Goal: Feedback & Contribution: Contribute content

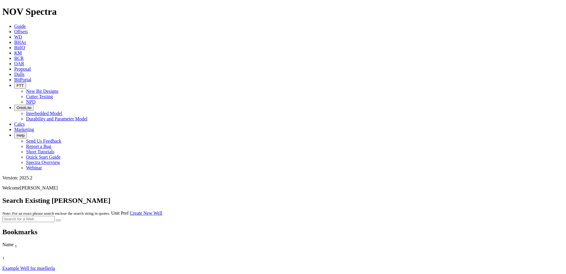
click at [28, 29] on link "Offsets" at bounding box center [21, 31] width 14 height 5
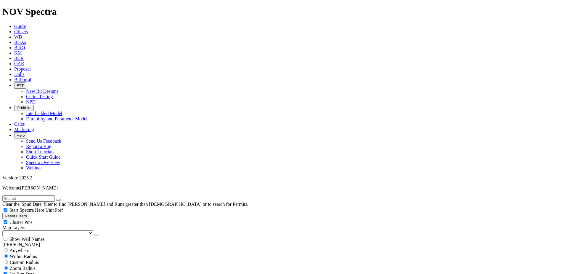
click at [55, 195] on input "text" at bounding box center [28, 198] width 52 height 6
click at [62, 199] on button "submit" at bounding box center [64, 200] width 5 height 2
type input "e1510"
click at [62, 199] on button "submit" at bounding box center [64, 200] width 5 height 2
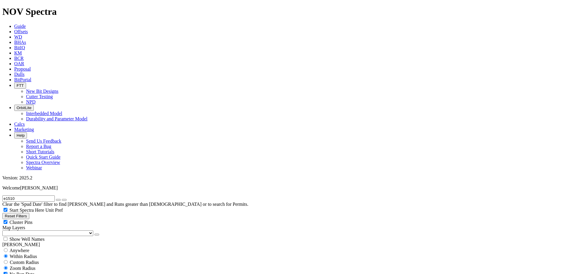
drag, startPoint x: 504, startPoint y: 46, endPoint x: 500, endPoint y: 44, distance: 4.4
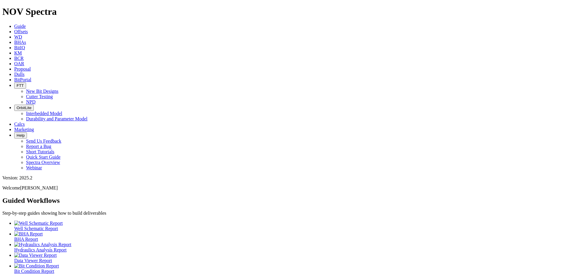
click at [28, 29] on span "Offsets" at bounding box center [21, 31] width 14 height 5
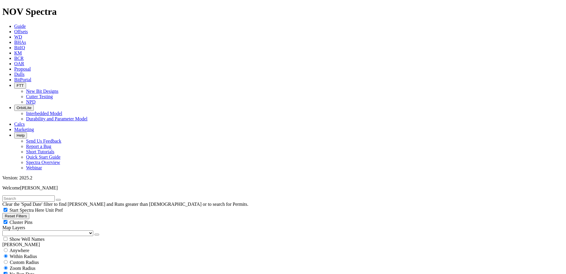
click at [25, 72] on span "Dulls" at bounding box center [19, 74] width 10 height 5
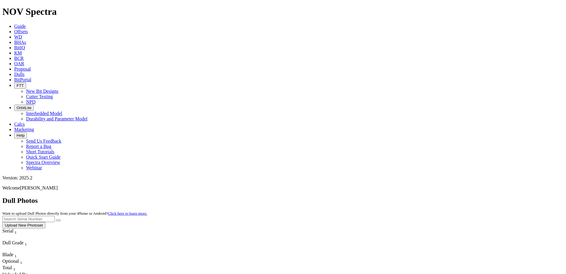
click at [45, 222] on button "Upload New Photoset" at bounding box center [23, 225] width 43 height 6
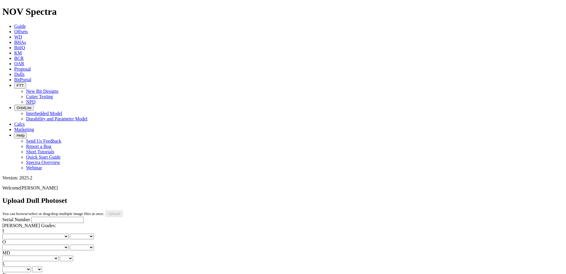
click at [24, 243] on div "Serial Number RH Dull Grades: I No lost, worn or damaged cutters 0 1 2 3 4 5 6 …" at bounding box center [282, 271] width 561 height 111
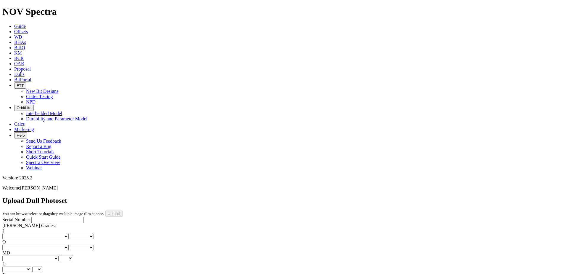
type input "C:\fakepath\image001.jpg"
click at [60, 216] on input "Serial Number" at bounding box center [57, 219] width 52 height 6
type input "A319738"
click at [18, 228] on div "I No lost, worn or damaged cutters 0 1 2 3 4 5 6 7 8 No diamond table left on a…" at bounding box center [282, 233] width 561 height 11
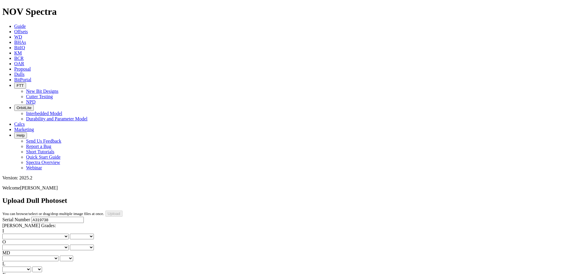
click at [19, 233] on select "No lost, worn or damaged cutters 0 1 2 3 4 5 6 7 8 No diamond table left on any…" at bounding box center [35, 236] width 66 height 6
select select "number:0"
click at [12, 233] on select "No lost, worn or damaged cutters 0 1 2 3 4 5 6 7 8 No diamond table left on any…" at bounding box center [35, 236] width 66 height 6
select select "number:0"
click at [51, 244] on select "No lost, worn or damaged cutters 0 1 2 3 4 5 6 7 8 No diamond table left on any…" at bounding box center [35, 247] width 66 height 6
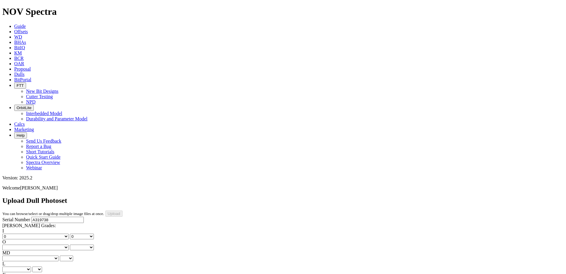
select select "number:1"
click at [42, 244] on select "No lost, worn or damaged cutters 0 1 2 3 4 5 6 7 8 No diamond table left on any…" at bounding box center [35, 247] width 66 height 6
select select "number:1"
click at [22, 255] on select "BF - Bond Failure BT - Broken Teeth/Cutters BU - Balled Up Bit CR - Cored CT - …" at bounding box center [30, 258] width 56 height 6
select select "string:WT"
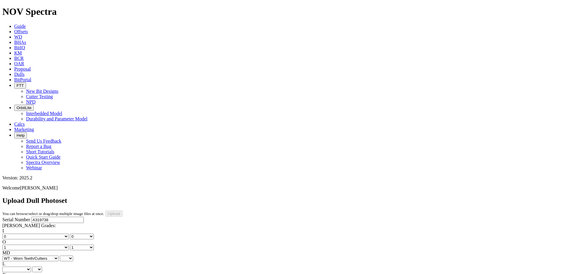
click at [12, 255] on select "BF - Bond Failure BT - Broken Teeth/Cutters BU - Balled Up Bit CR - Cored CT - …" at bounding box center [30, 258] width 56 height 6
select select "string:WT"
click at [31, 266] on select "A - All C - Cone G - Gauge N - Nose S - Shoulder T - Taper" at bounding box center [16, 269] width 29 height 6
select select "string:S"
click at [31, 266] on select "A - All C - Cone G - Gauge N - Nose S - Shoulder T - Taper" at bounding box center [16, 269] width 29 height 6
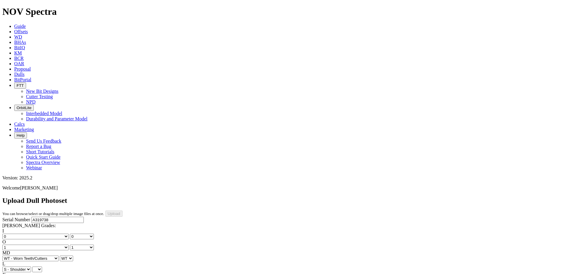
select select "string:S"
click at [28, 228] on div "I No lost, worn or damaged cutters 0 1 2 3 4 5 6 7 8 No diamond table left on a…" at bounding box center [282, 272] width 561 height 88
select select "string:X"
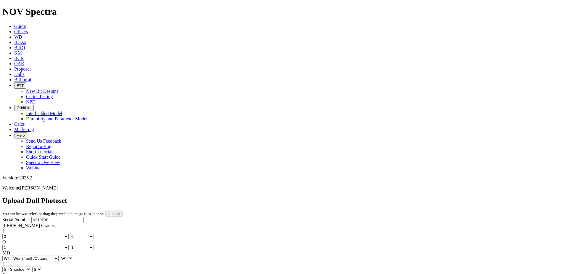
click at [53, 228] on div "I No lost, worn or damaged cutters 0 1 2 3 4 5 6 7 8 No diamond table left on a…" at bounding box center [282, 272] width 561 height 88
select select "string:I"
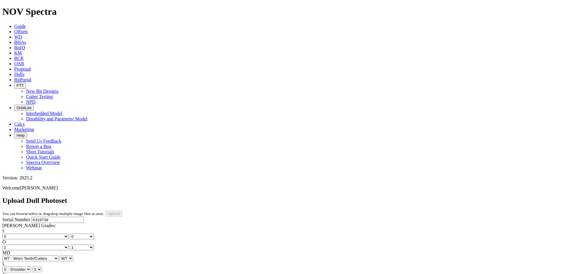
select select "string:CT"
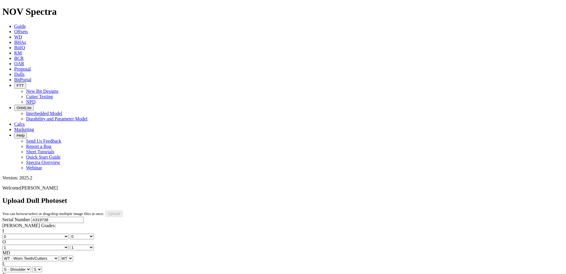
select select "string:PR"
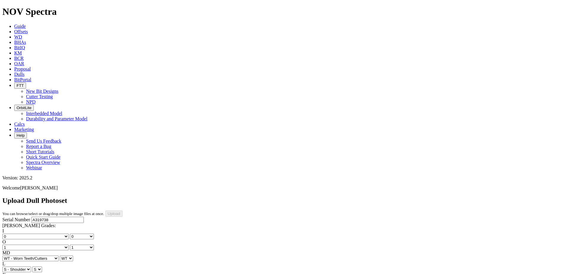
type input "7/20/25"
click at [42, 225] on div "Serial Number A319738 RH Dull Grades: I No lost, worn or damaged cutters 0 1 2 …" at bounding box center [282, 271] width 561 height 111
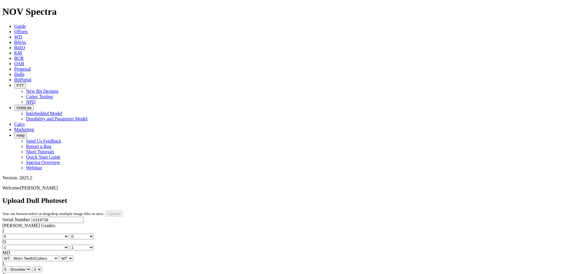
select select "number:0"
select select "number:1"
select select "string:WT"
select select "string:S"
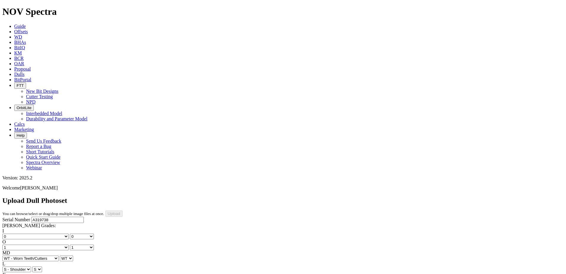
select select "string:I"
select select "string:CT"
select select "string:PR"
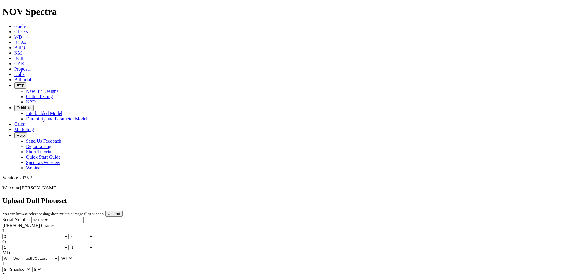
scroll to position [0, 0]
click at [123, 210] on input "Upload" at bounding box center [113, 213] width 17 height 6
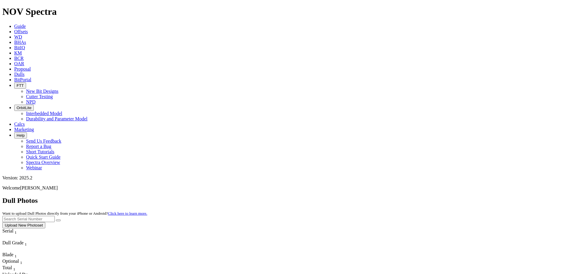
click at [386, 196] on div "Dull Photos Want to upload Dull Photos directly from your iPhone or Android? Cl…" at bounding box center [282, 212] width 561 height 32
click at [381, 196] on div "Dull Photos Want to upload Dull Photos directly from your iPhone or Android? Cl…" at bounding box center [282, 212] width 561 height 32
drag, startPoint x: 377, startPoint y: 32, endPoint x: 384, endPoint y: 31, distance: 7.6
click at [377, 196] on div "Dull Photos Want to upload Dull Photos directly from your iPhone or Android? Cl…" at bounding box center [282, 212] width 561 height 32
click at [45, 222] on button "Upload New Photoset" at bounding box center [23, 225] width 43 height 6
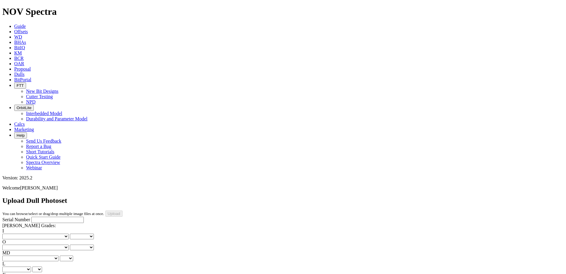
type input "C:\fakepath\image001.jpg"
select select "string:TopPhoto"
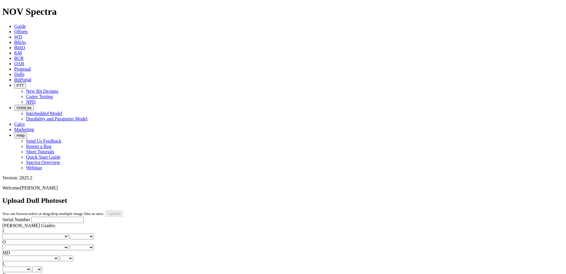
click at [56, 234] on div "Serial Number RH Dull Grades: I No lost, worn or damaged cutters 0 1 2 3 4 5 6 …" at bounding box center [282, 271] width 561 height 111
click at [44, 216] on input "Serial Number" at bounding box center [57, 219] width 52 height 6
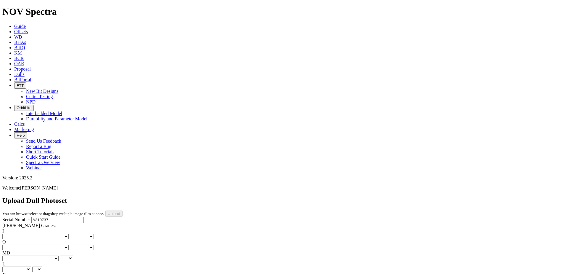
type input "A319737"
click at [17, 233] on select "No lost, worn or damaged cutters 0 1 2 3 4 5 6 7 8 No diamond table left on any…" at bounding box center [35, 236] width 66 height 6
select select "number:0"
click at [12, 233] on select "No lost, worn or damaged cutters 0 1 2 3 4 5 6 7 8 No diamond table left on any…" at bounding box center [35, 236] width 66 height 6
select select "number:0"
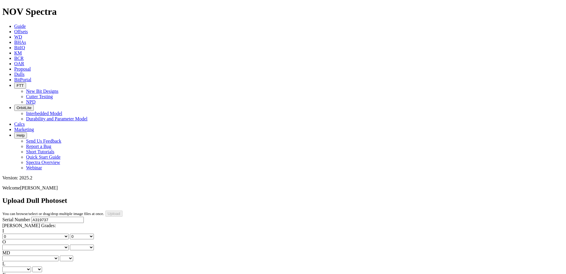
click at [49, 244] on select "No lost, worn or damaged cutters 0 1 2 3 4 5 6 7 8 No diamond table left on any…" at bounding box center [35, 247] width 66 height 6
select select "number:1"
click at [42, 244] on select "No lost, worn or damaged cutters 0 1 2 3 4 5 6 7 8 No diamond table left on any…" at bounding box center [35, 247] width 66 height 6
select select "number:1"
click at [28, 255] on select "BF - Bond Failure BT - Broken Teeth/Cutters BU - Balled Up Bit CR - Cored CT - …" at bounding box center [30, 258] width 56 height 6
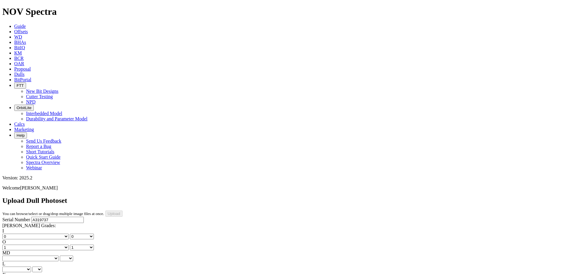
select select "string:WT"
click at [12, 255] on select "BF - Bond Failure BT - Broken Teeth/Cutters BU - Balled Up Bit CR - Cored CT - …" at bounding box center [30, 258] width 56 height 6
select select "string:WT"
click at [31, 266] on select "A - All C - Cone G - Gauge N - Nose S - Shoulder T - Taper" at bounding box center [16, 269] width 29 height 6
select select "string:S"
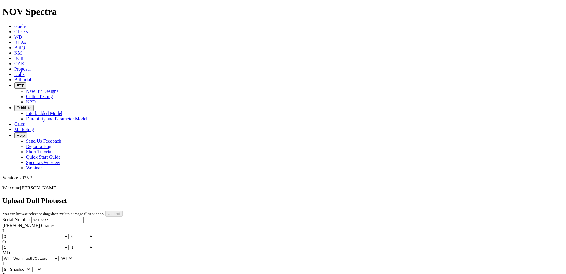
click at [31, 266] on select "A - All C - Cone G - Gauge N - Nose S - Shoulder T - Taper" at bounding box center [16, 269] width 29 height 6
select select "string:S"
select select "string:X"
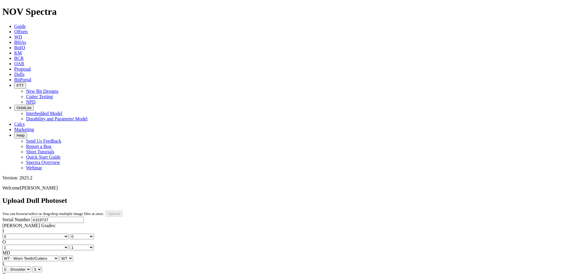
select select "string:X"
drag, startPoint x: 52, startPoint y: 135, endPoint x: 64, endPoint y: 142, distance: 13.9
select select "string:I"
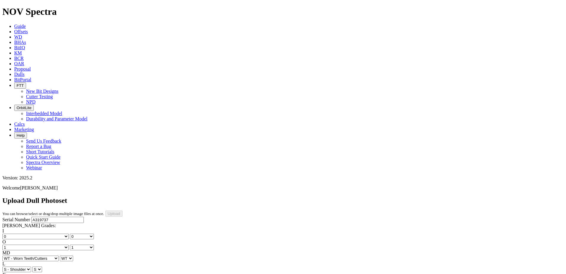
select select "string:I"
select select "string:ER"
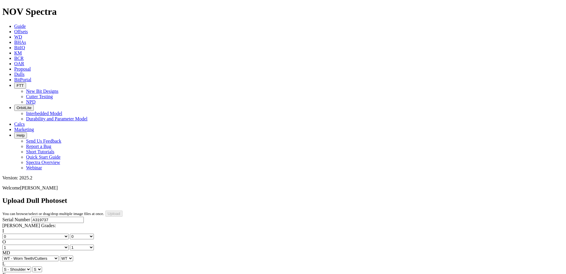
select select "string:TD"
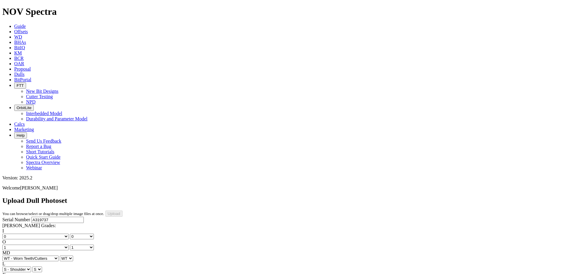
drag, startPoint x: 44, startPoint y: 222, endPoint x: 44, endPoint y: 227, distance: 4.2
type input "8/5/25"
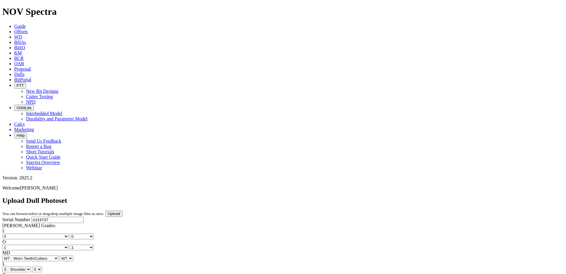
click at [51, 217] on div "Serial Number A319737 RH Dull Grades: I No lost, worn or damaged cutters 0 1 2 …" at bounding box center [282, 271] width 561 height 111
click at [123, 210] on input "Upload" at bounding box center [113, 213] width 17 height 6
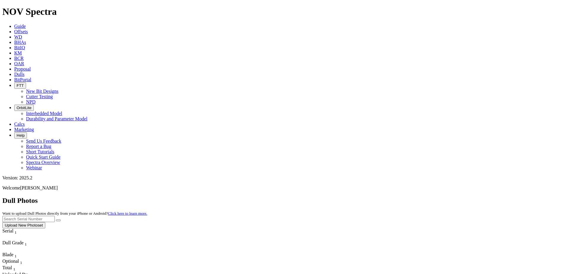
click at [55, 216] on input "text" at bounding box center [28, 219] width 52 height 6
type input "A312611"
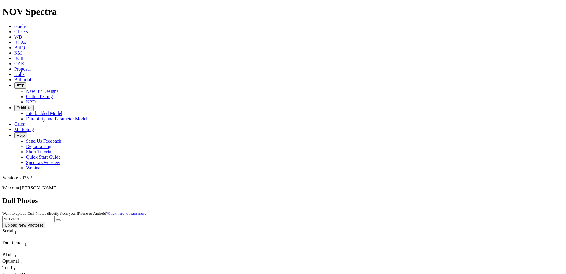
click at [56, 219] on button "submit" at bounding box center [58, 220] width 5 height 2
click at [45, 222] on button "Upload New Photoset" at bounding box center [23, 225] width 43 height 6
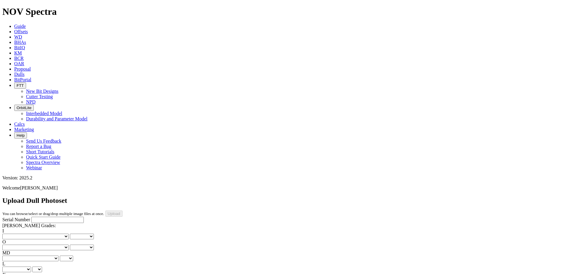
type input "C:\fakepath\image001.jpg"
click at [51, 216] on input "Serial Number" at bounding box center [57, 219] width 52 height 6
type input "A320210"
click at [28, 233] on select "No lost, worn or damaged cutters 0 1 2 3 4 5 6 7 8 No diamond table left on any…" at bounding box center [35, 236] width 66 height 6
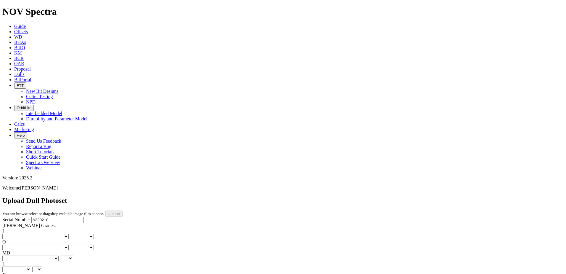
select select "number:1"
click at [12, 233] on select "No lost, worn or damaged cutters 0 1 2 3 4 5 6 7 8 No diamond table left on any…" at bounding box center [35, 236] width 66 height 6
select select "number:1"
drag, startPoint x: 49, startPoint y: 92, endPoint x: 52, endPoint y: 90, distance: 4.5
click at [49, 244] on select "No lost, worn or damaged cutters 0 1 2 3 4 5 6 7 8 No diamond table left on any…" at bounding box center [35, 247] width 66 height 6
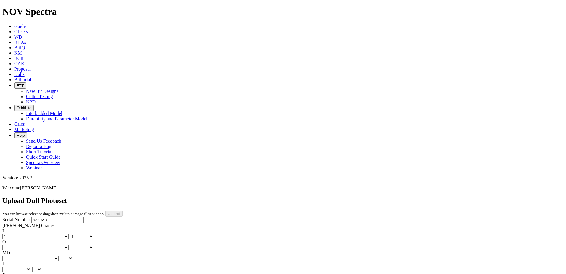
select select "number:0"
click at [42, 244] on select "No lost, worn or damaged cutters 0 1 2 3 4 5 6 7 8 No diamond table left on any…" at bounding box center [35, 247] width 66 height 6
select select "number:0"
click at [17, 255] on select "BF - Bond Failure BT - Broken Teeth/Cutters BU - Balled Up Bit CR - Cored CT - …" at bounding box center [30, 258] width 56 height 6
select select "string:LT"
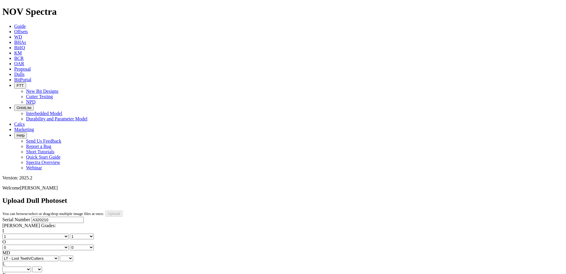
click at [12, 255] on select "BF - Bond Failure BT - Broken Teeth/Cutters BU - Balled Up Bit CR - Cored CT - …" at bounding box center [30, 258] width 56 height 6
select select "string:LT"
select select "string:CR"
select select "string:LN"
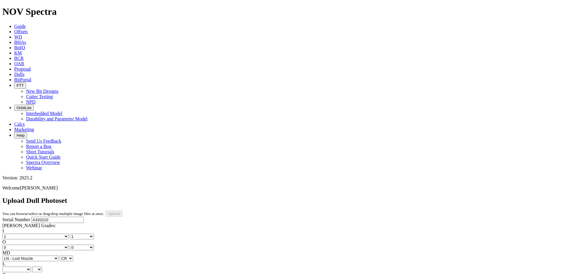
select select "string:LN"
select select "string:LT"
select select "string:C"
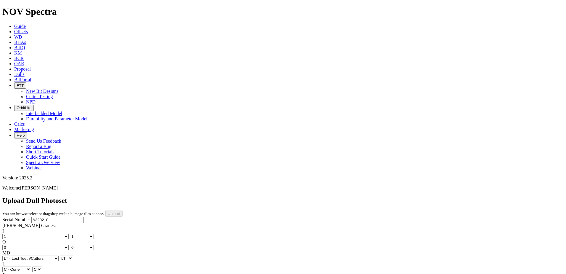
select select "string:X"
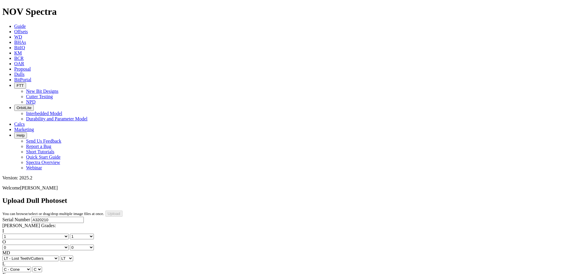
select select "string:I"
select select "string:WT"
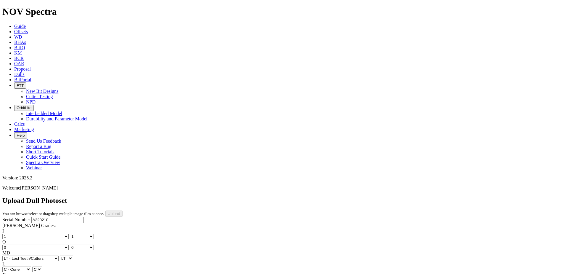
select select "string:WT"
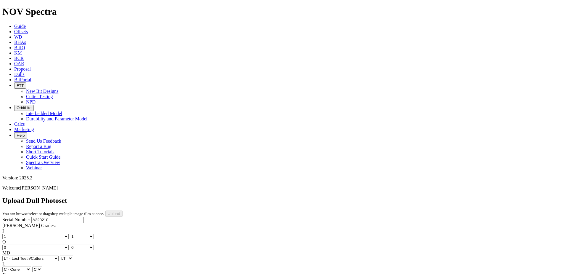
select select "string:BHA"
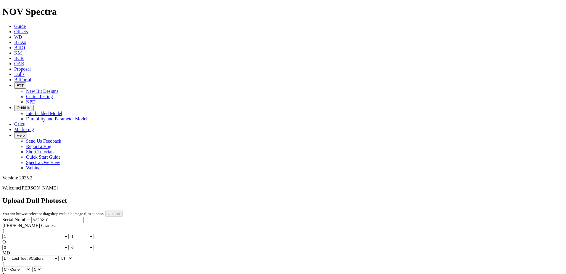
drag, startPoint x: 134, startPoint y: 196, endPoint x: 135, endPoint y: 188, distance: 7.5
drag, startPoint x: 137, startPoint y: 198, endPoint x: 133, endPoint y: 187, distance: 11.8
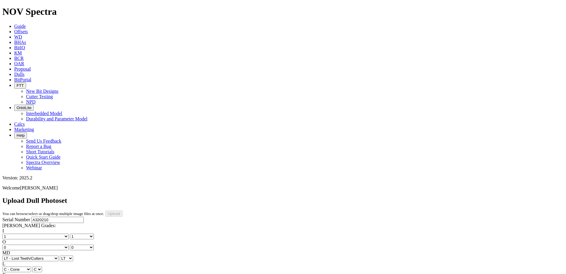
drag, startPoint x: 135, startPoint y: 216, endPoint x: 139, endPoint y: 203, distance: 13.7
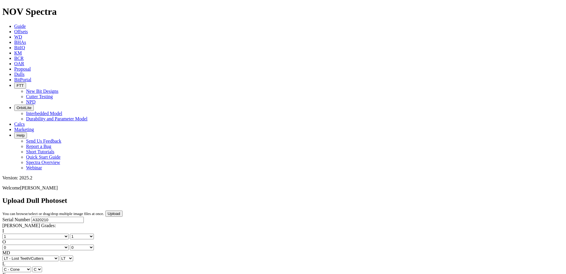
type input "8/10/25"
click at [38, 226] on div "Serial Number A320210 RH Dull Grades: I No lost, worn or damaged cutters 0 1 2 …" at bounding box center [282, 271] width 561 height 111
click at [123, 210] on input "Upload" at bounding box center [113, 213] width 17 height 6
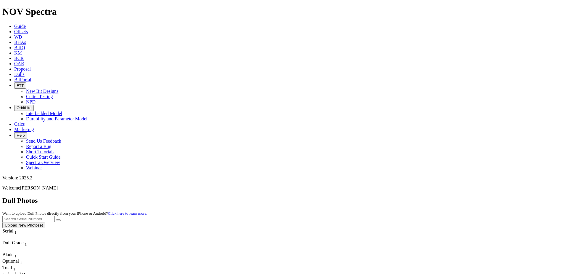
click at [45, 222] on button "Upload New Photoset" at bounding box center [23, 225] width 43 height 6
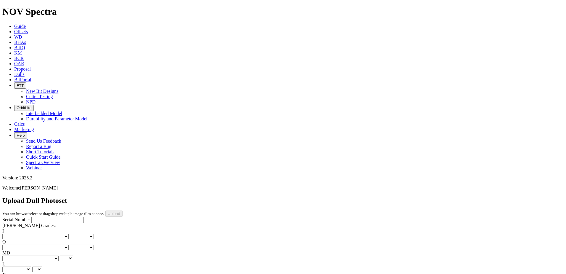
click at [51, 216] on input "Serial Number" at bounding box center [57, 219] width 52 height 6
type input "A320209"
type input "C:\fakepath\image001.jpg"
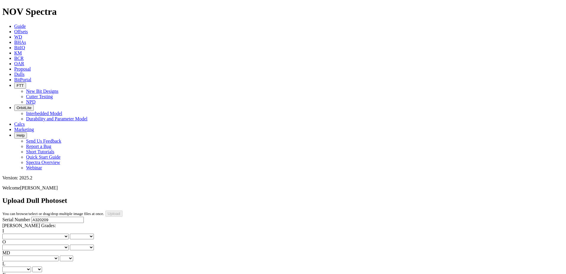
drag, startPoint x: 135, startPoint y: 196, endPoint x: 138, endPoint y: 188, distance: 8.0
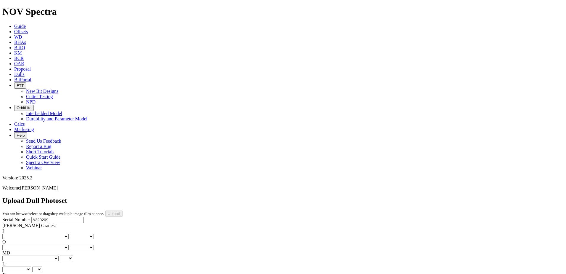
scroll to position [58, 0]
drag, startPoint x: 134, startPoint y: 214, endPoint x: 137, endPoint y: 203, distance: 11.1
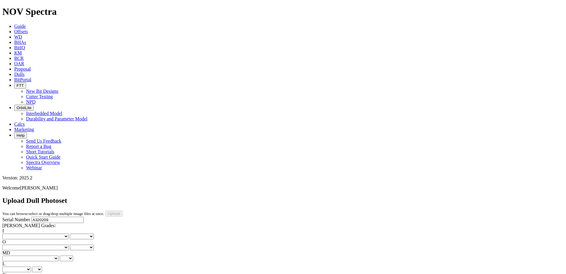
click at [11, 216] on div "Serial Number A320209 [PERSON_NAME] Grades: I No lost, worn or damaged cutters …" at bounding box center [282, 271] width 561 height 111
click at [17, 233] on select "No lost, worn or damaged cutters 0 1 2 3 4 5 6 7 8 No diamond table left on any…" at bounding box center [35, 236] width 66 height 6
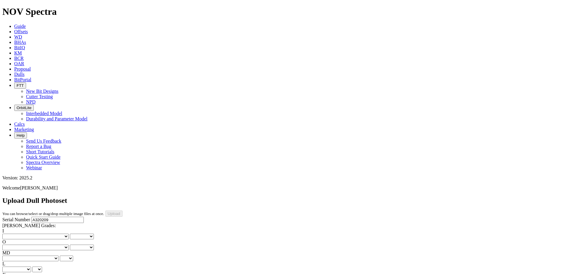
select select "number:3"
click at [12, 233] on select "No lost, worn or damaged cutters 0 1 2 3 4 5 6 7 8 No diamond table left on any…" at bounding box center [35, 236] width 66 height 6
select select "number:3"
drag, startPoint x: 48, startPoint y: 92, endPoint x: 63, endPoint y: 96, distance: 15.3
click at [49, 244] on select "No lost, worn or damaged cutters 0 1 2 3 4 5 6 7 8 No diamond table left on any…" at bounding box center [35, 247] width 66 height 6
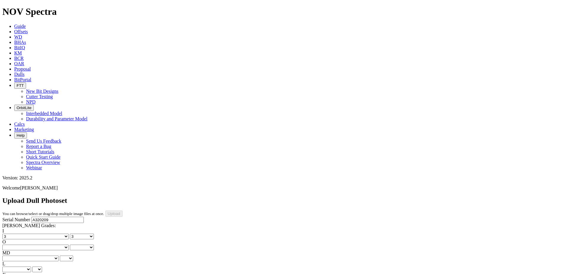
select select "number:1"
click at [42, 244] on select "No lost, worn or damaged cutters 0 1 2 3 4 5 6 7 8 No diamond table left on any…" at bounding box center [35, 247] width 66 height 6
select select "number:1"
click at [20, 255] on select "BF - Bond Failure BT - Broken Teeth/Cutters BU - Balled Up Bit CR - Cored CT - …" at bounding box center [30, 258] width 56 height 6
select select "string:BT"
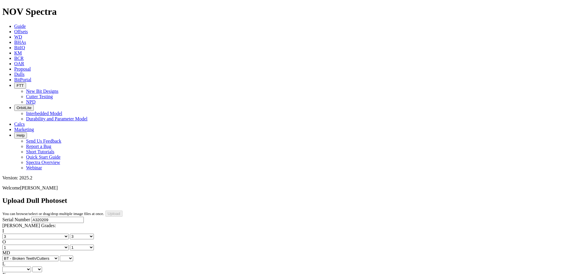
click at [12, 255] on select "BF - Bond Failure BT - Broken Teeth/Cutters BU - Balled Up Bit CR - Cored CT - …" at bounding box center [30, 258] width 56 height 6
select select "string:BT"
click at [31, 266] on select "A - All C - Cone G - Gauge N - Nose S - Shoulder T - Taper" at bounding box center [16, 269] width 29 height 6
select select "string:C"
click at [31, 266] on select "A - All C - Cone G - Gauge N - Nose S - Shoulder T - Taper" at bounding box center [16, 269] width 29 height 6
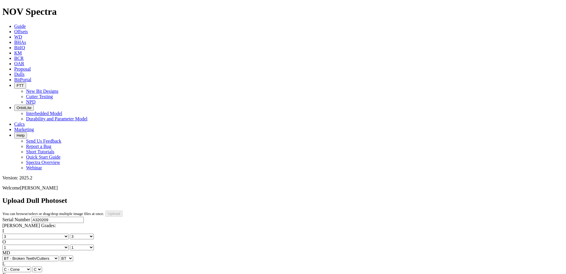
select select "string:C"
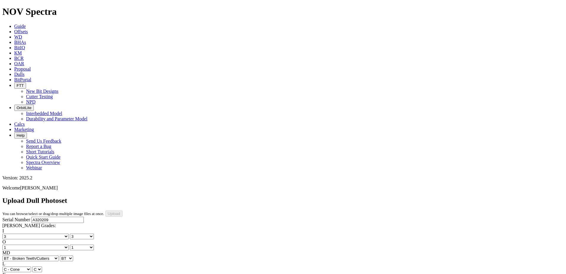
select select "string:X"
select select "string:I"
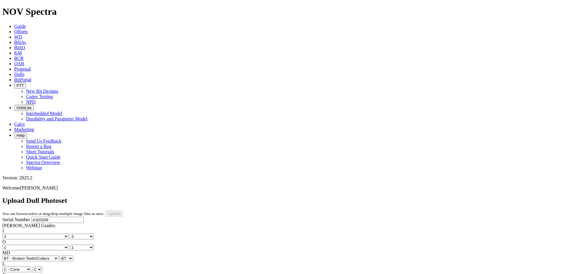
select select "string:I"
select select "string:WT"
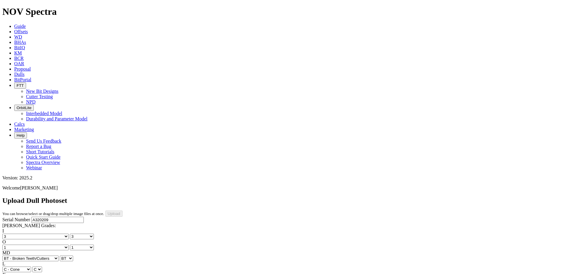
select select "string:WT"
select select "string:BHA"
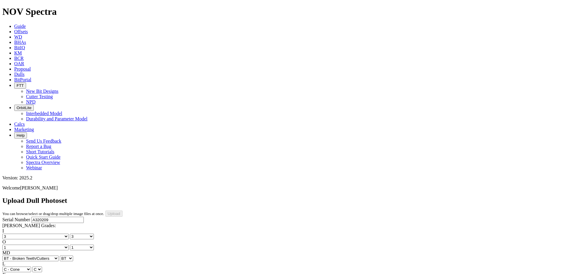
click at [43, 228] on div "Serial Number A320209 [PERSON_NAME] Grades: I No lost, worn or damaged cutters …" at bounding box center [282, 271] width 561 height 111
type input "[DATE]"
click at [44, 234] on div "Serial Number A320209 [PERSON_NAME] Grades: I No lost, worn or damaged cutters …" at bounding box center [282, 271] width 561 height 111
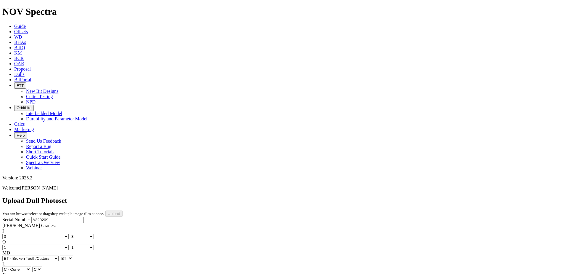
select select "string:SerialNumberPhoto"
click at [37, 220] on div "Serial Number A320209 [PERSON_NAME] Grades: I No lost, worn or damaged cutters …" at bounding box center [282, 271] width 561 height 111
click at [123, 210] on input "Upload" at bounding box center [113, 213] width 17 height 6
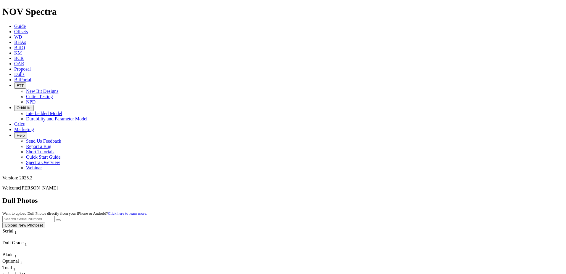
click at [45, 222] on button "Upload New Photoset" at bounding box center [23, 225] width 43 height 6
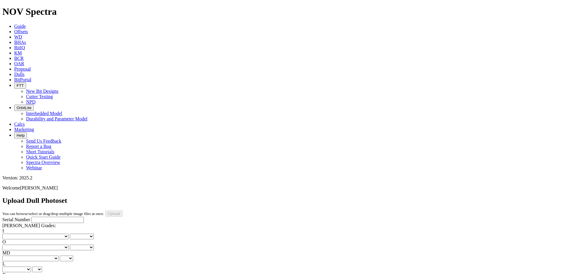
type input "C:\fakepath\image001.jpg"
